Goal: Find specific page/section: Find specific page/section

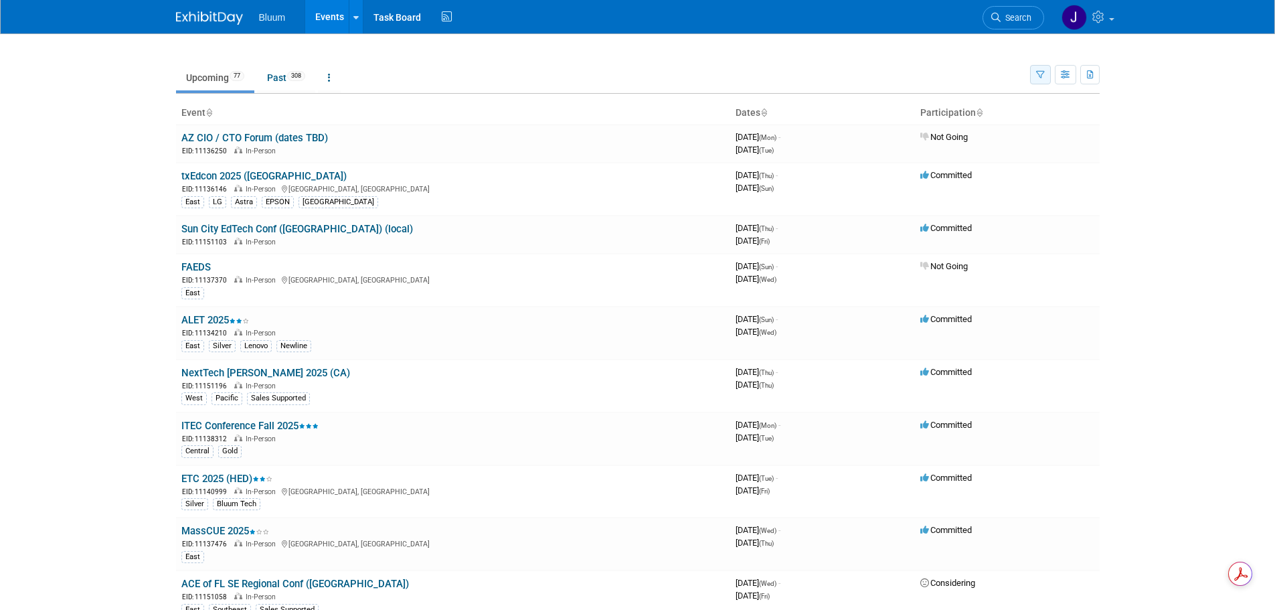
click at [1035, 76] on button "button" at bounding box center [1040, 74] width 21 height 19
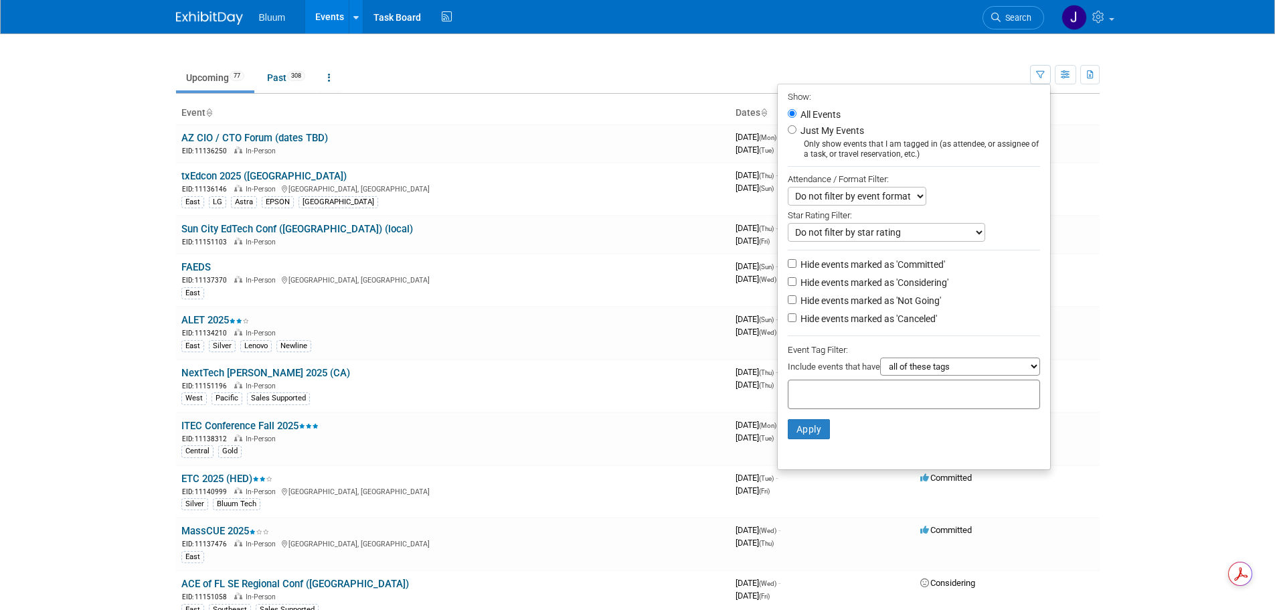
click at [808, 131] on label "Just My Events" at bounding box center [831, 130] width 66 height 13
click at [797, 131] on input "Just My Events" at bounding box center [792, 129] width 9 height 9
radio input "true"
click at [794, 439] on button "Apply" at bounding box center [809, 429] width 43 height 20
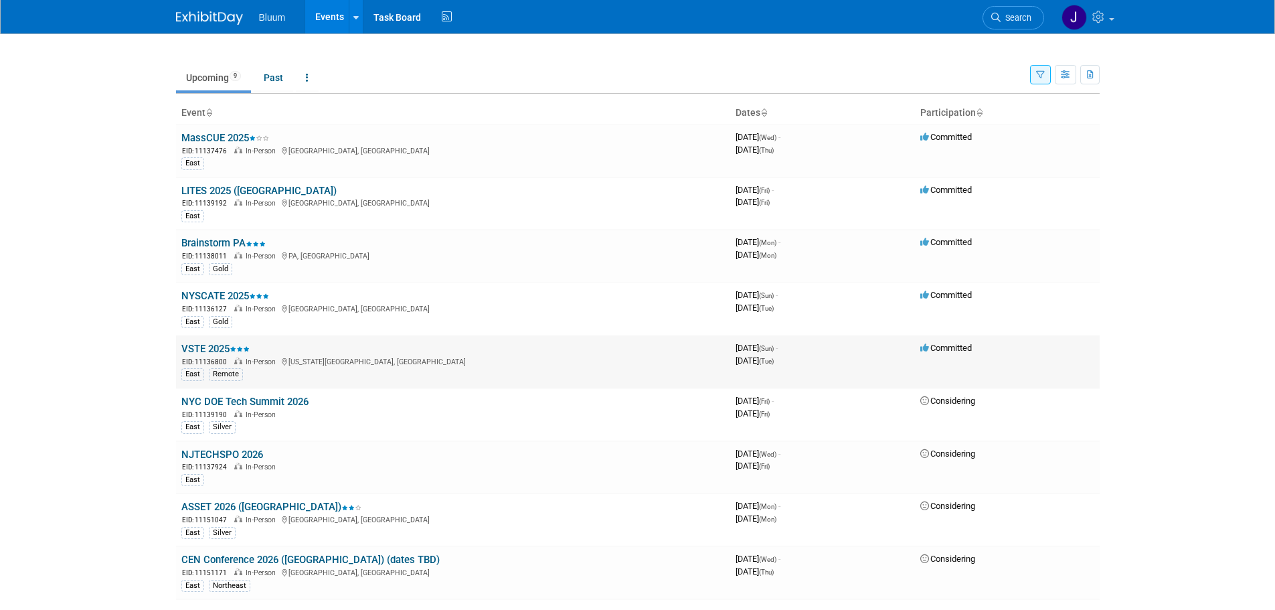
scroll to position [67, 0]
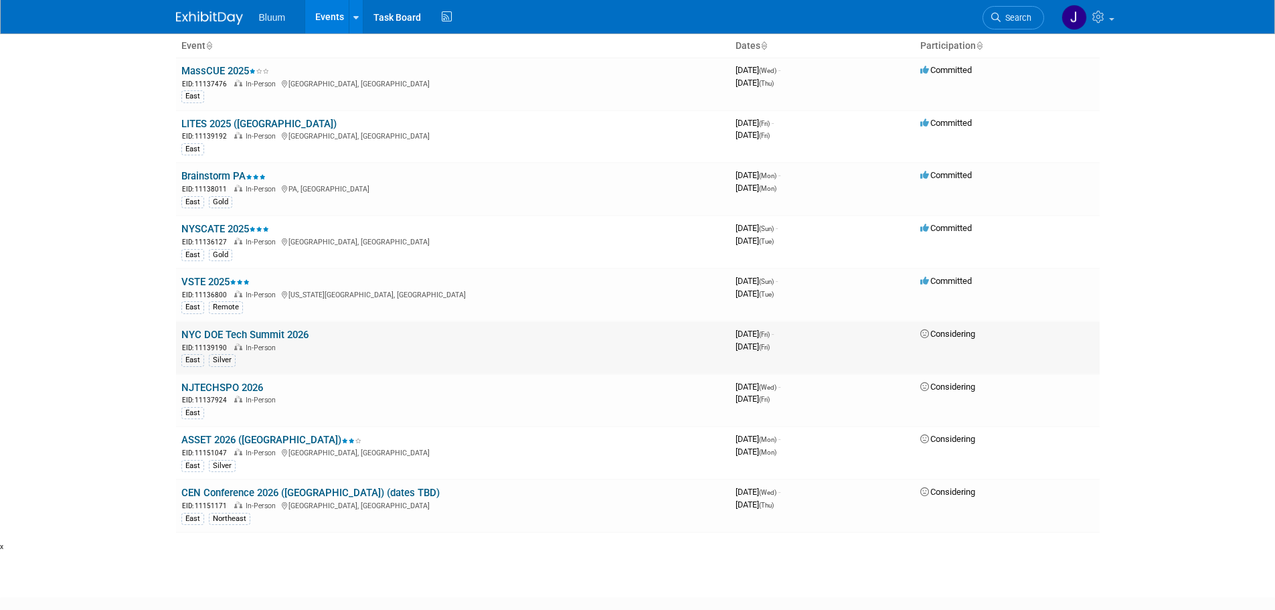
click at [923, 332] on icon at bounding box center [925, 333] width 10 height 9
click at [246, 331] on link "NYC DOE Tech Summit 2026" at bounding box center [244, 335] width 127 height 12
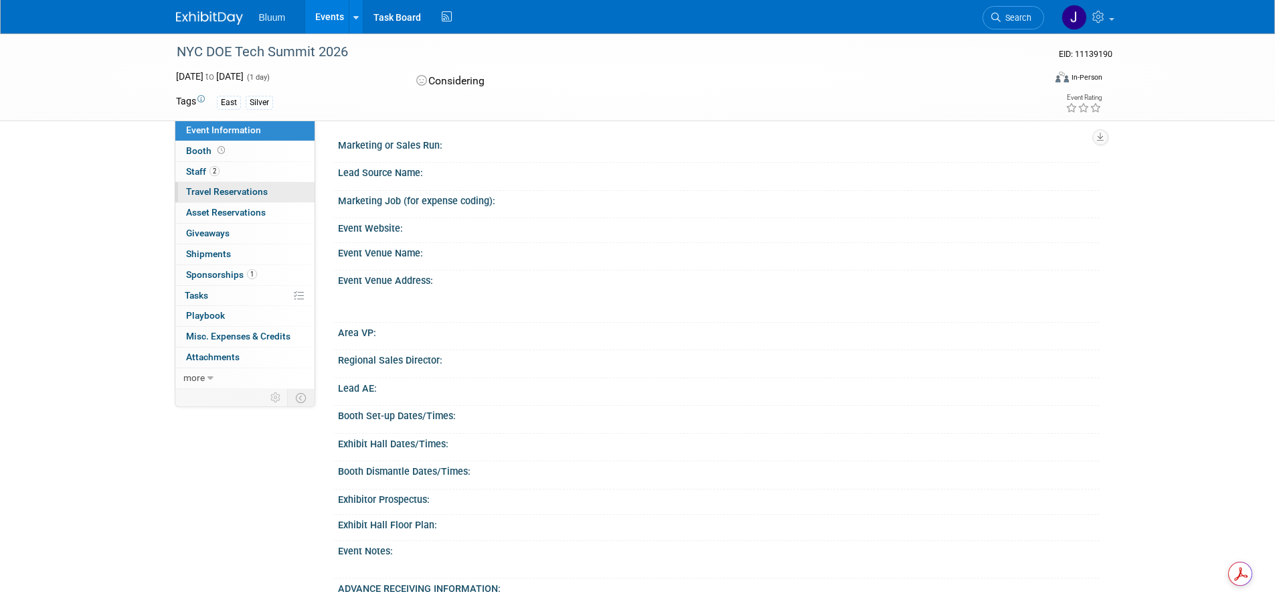
click at [256, 191] on span "Travel Reservations 0" at bounding box center [227, 191] width 82 height 11
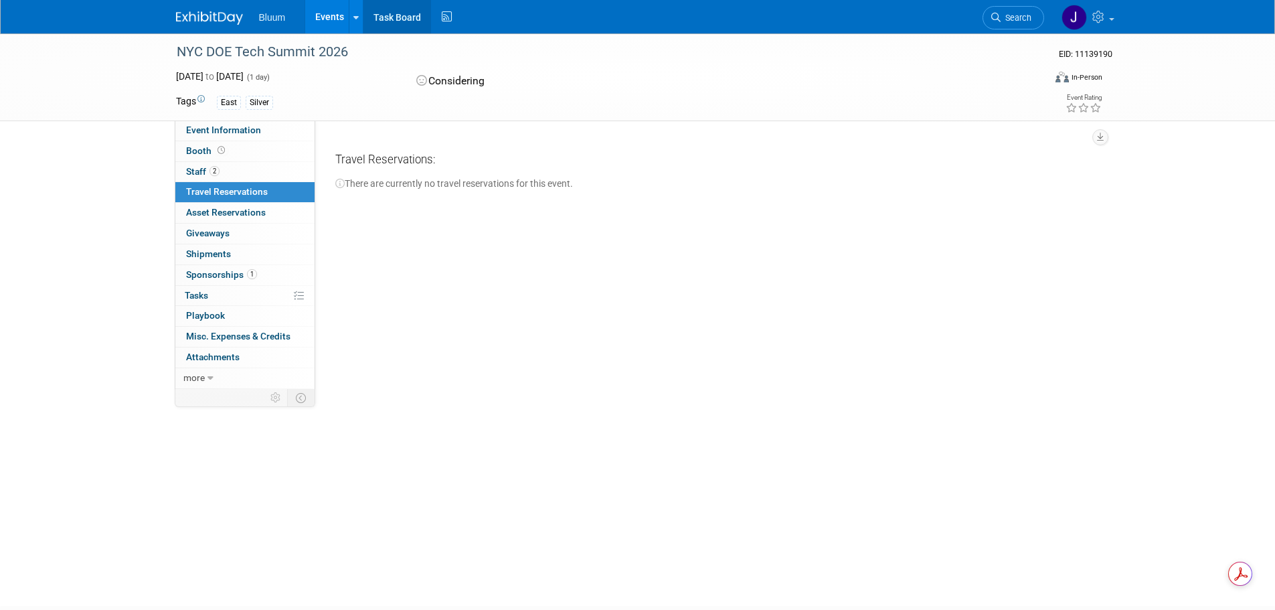
click at [408, 25] on link "Task Board" at bounding box center [398, 16] width 68 height 33
